Goal: Task Accomplishment & Management: Manage account settings

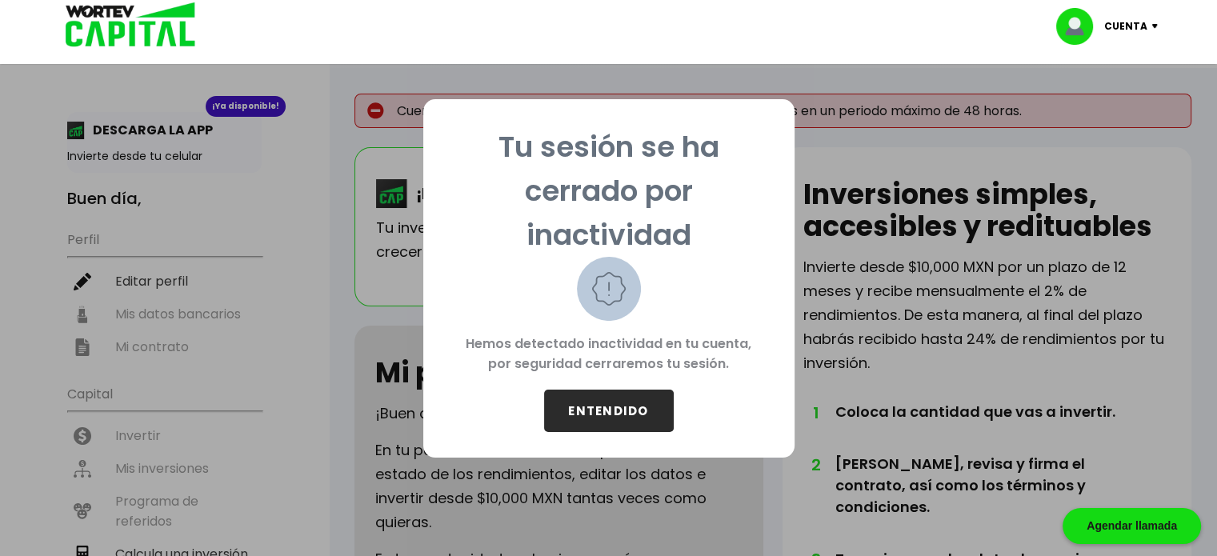
click at [612, 418] on button "ENTENDIDO" at bounding box center [609, 411] width 130 height 42
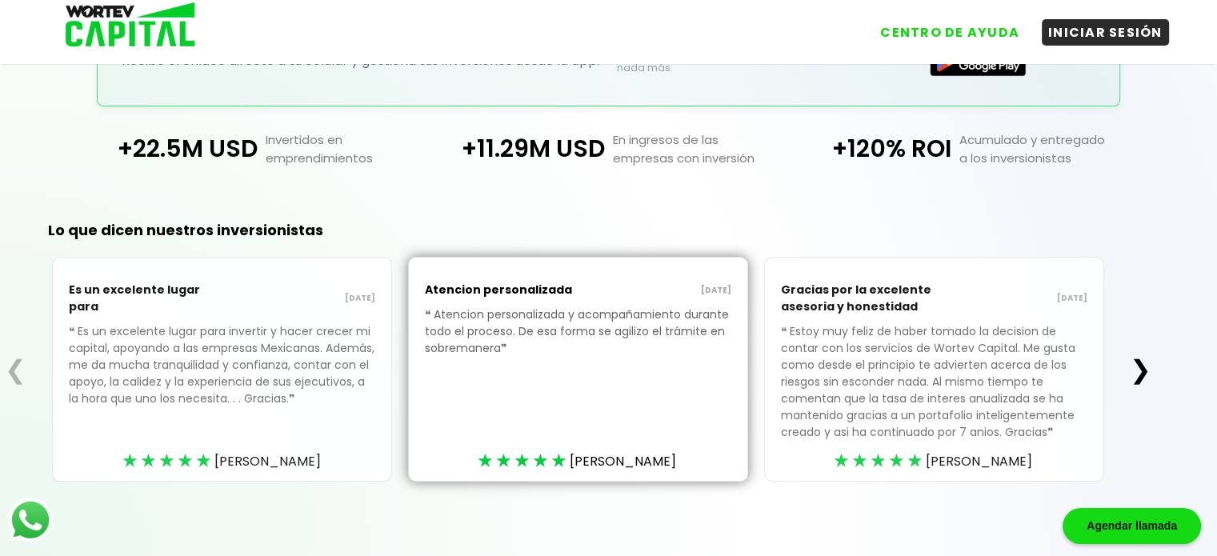
scroll to position [428, 0]
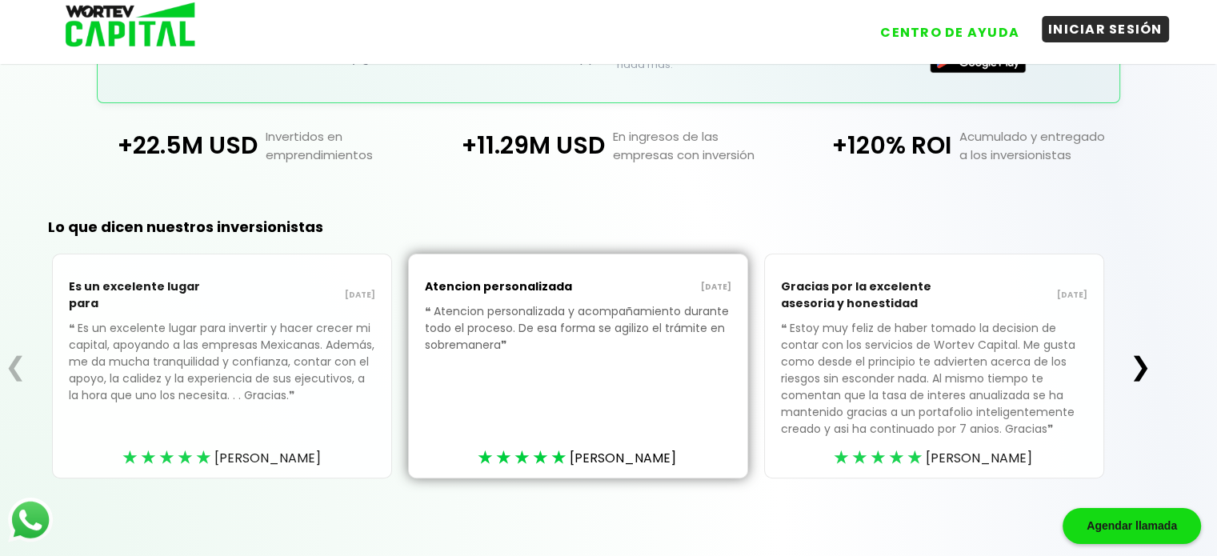
click at [1091, 30] on button "INICIAR SESIÓN" at bounding box center [1105, 29] width 127 height 26
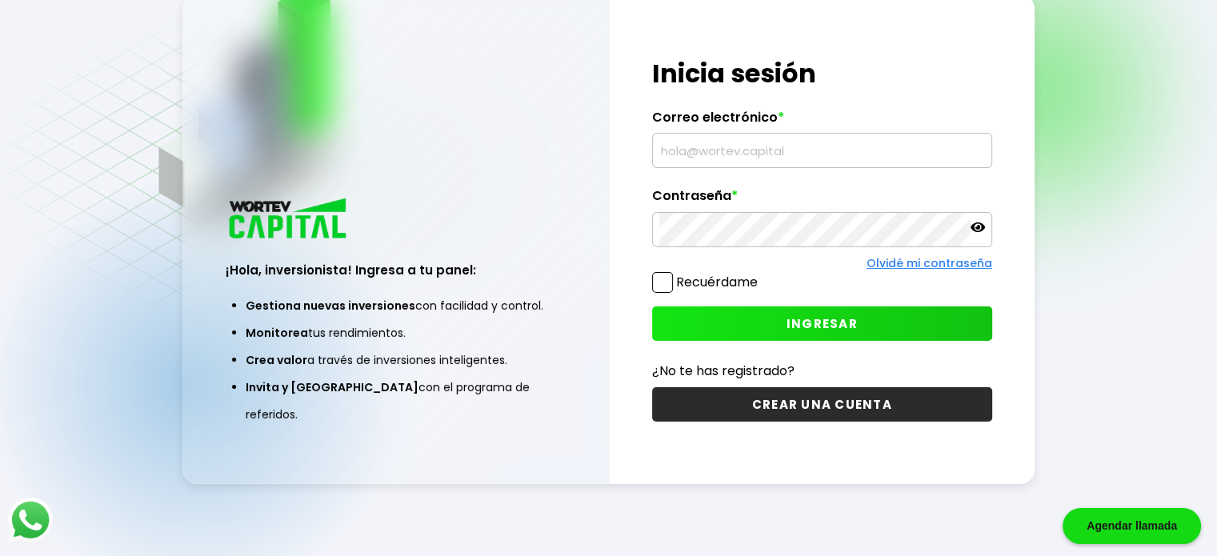
scroll to position [80, 0]
type input "[EMAIL_ADDRESS][DOMAIN_NAME]"
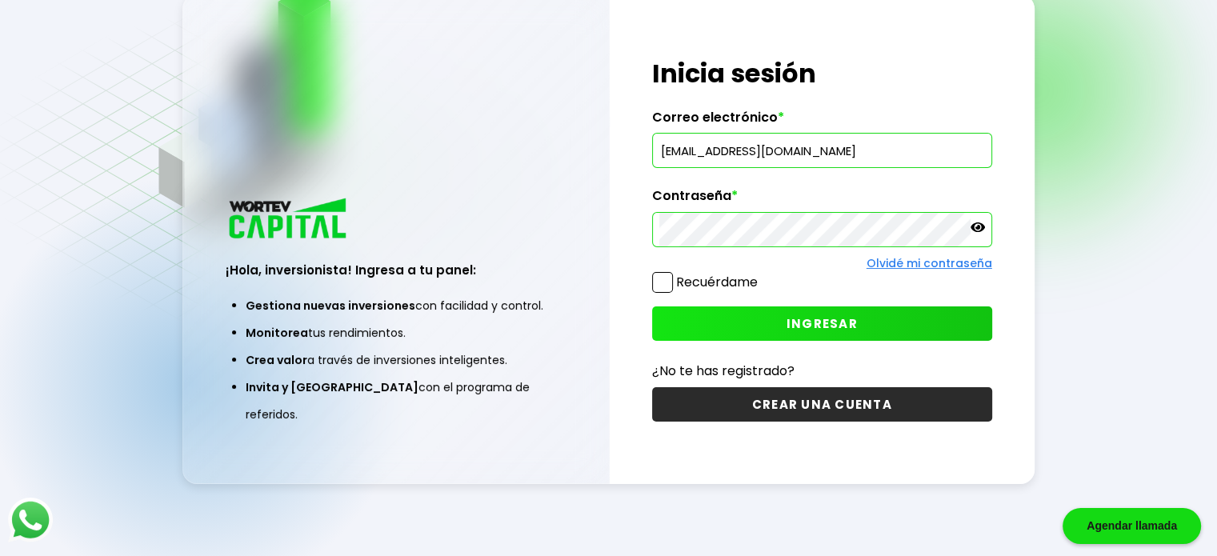
click at [666, 281] on span at bounding box center [662, 282] width 21 height 21
click at [761, 275] on input "Recuérdame" at bounding box center [761, 275] width 0 height 0
click at [796, 326] on span "INGRESAR" at bounding box center [822, 323] width 71 height 17
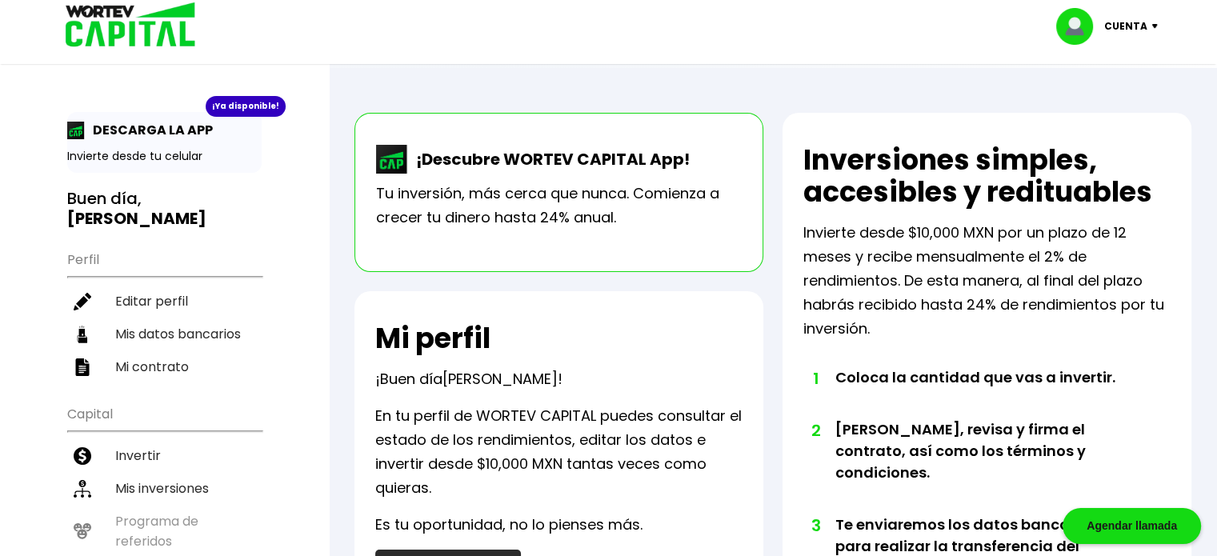
click at [121, 41] on img at bounding box center [125, 26] width 153 height 52
